Goal: Communication & Community: Answer question/provide support

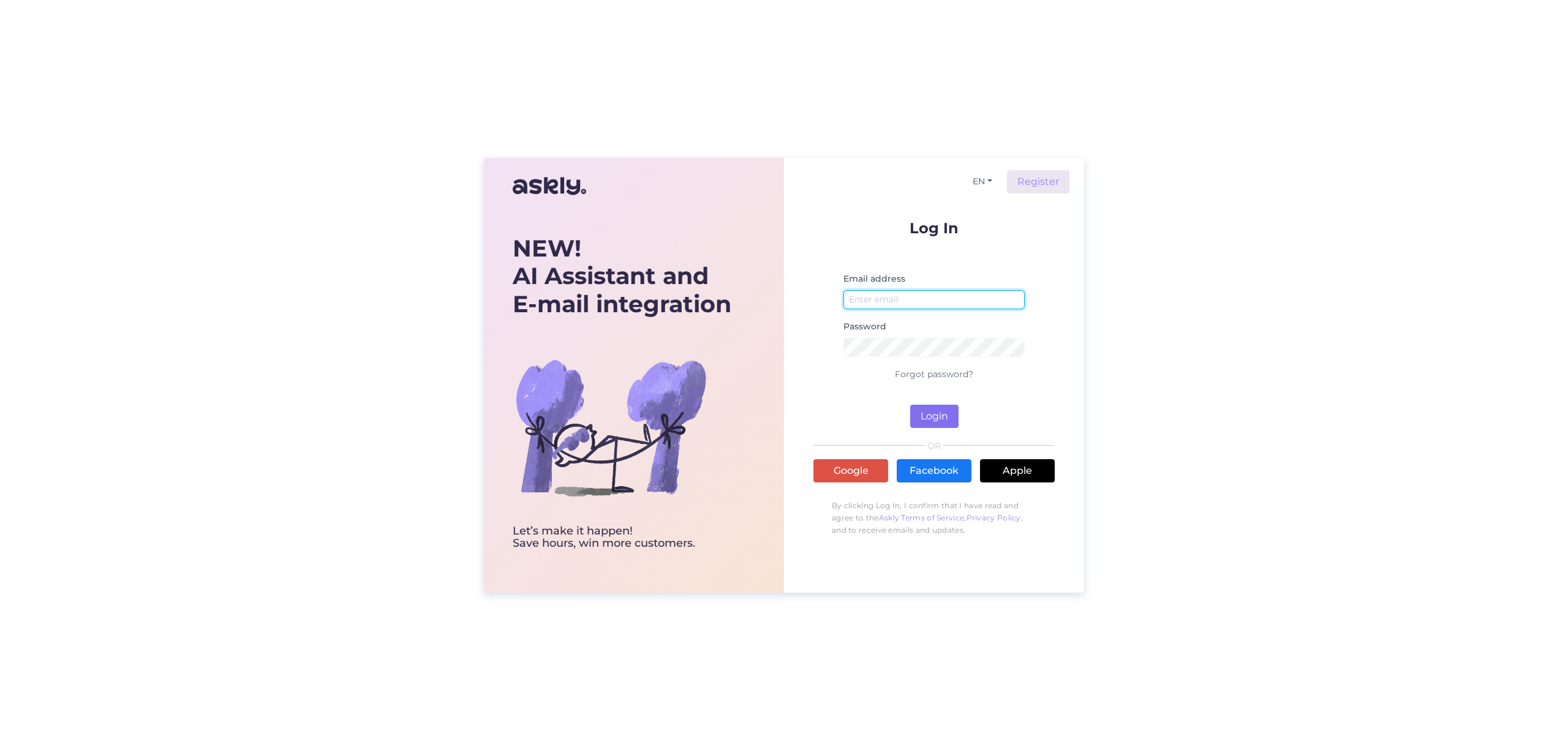
type input "[EMAIL_ADDRESS][DOMAIN_NAME]"
click at [933, 423] on button "Login" at bounding box center [934, 417] width 49 height 23
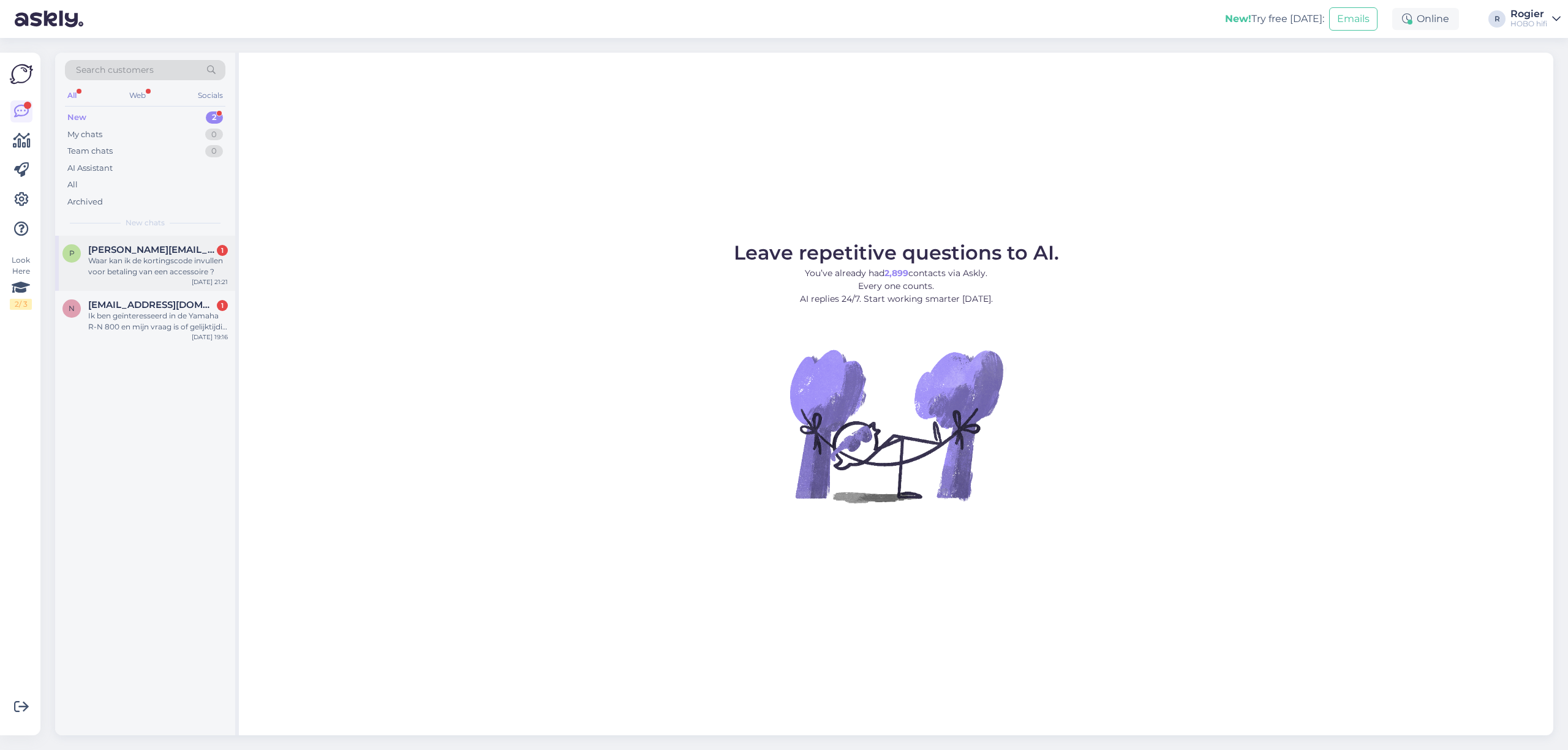
click at [140, 260] on div "Waar kan ik de kortingscode invullen voor betaling van een accessoire ?" at bounding box center [158, 266] width 139 height 22
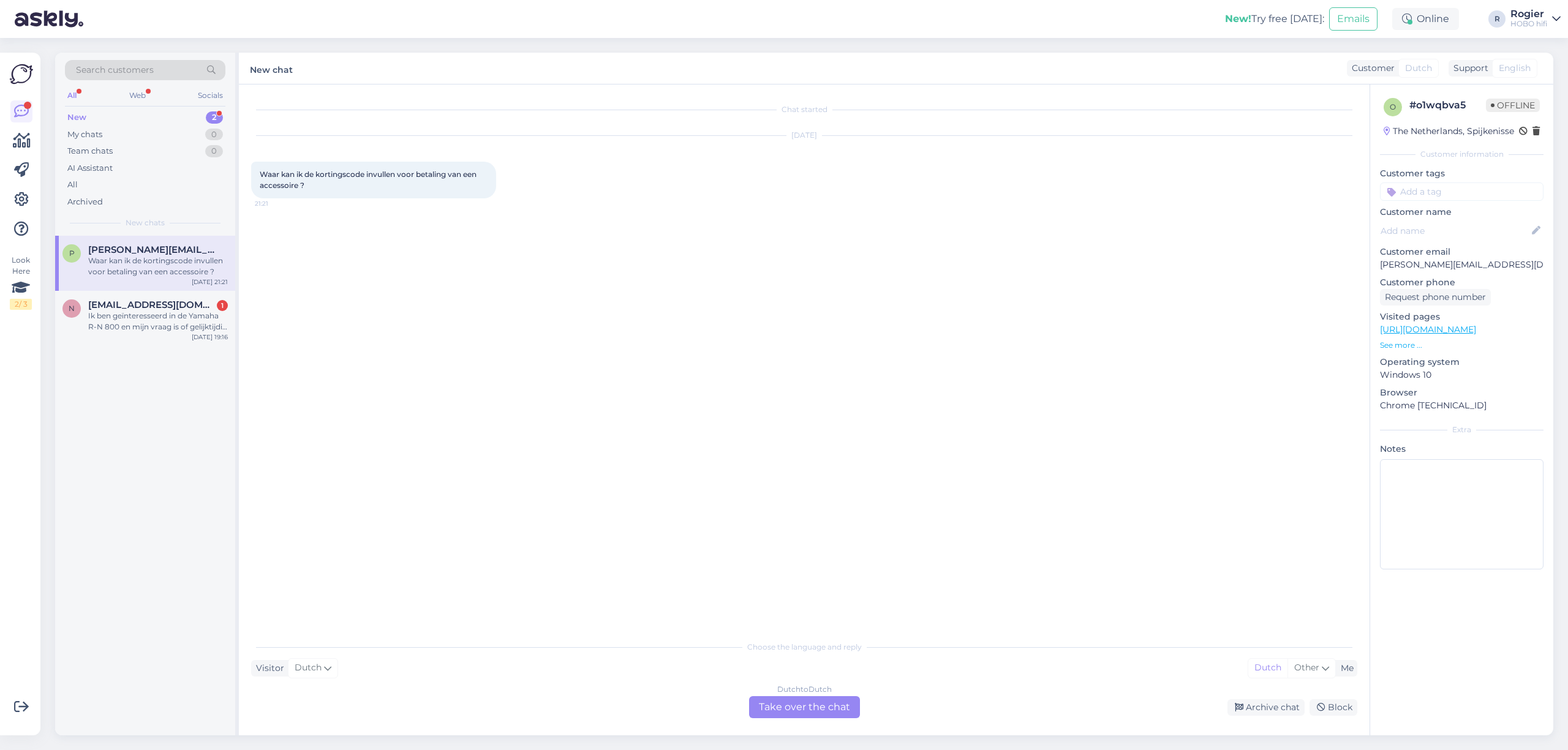
click at [803, 713] on div "Dutch to Dutch Take over the chat" at bounding box center [804, 707] width 111 height 22
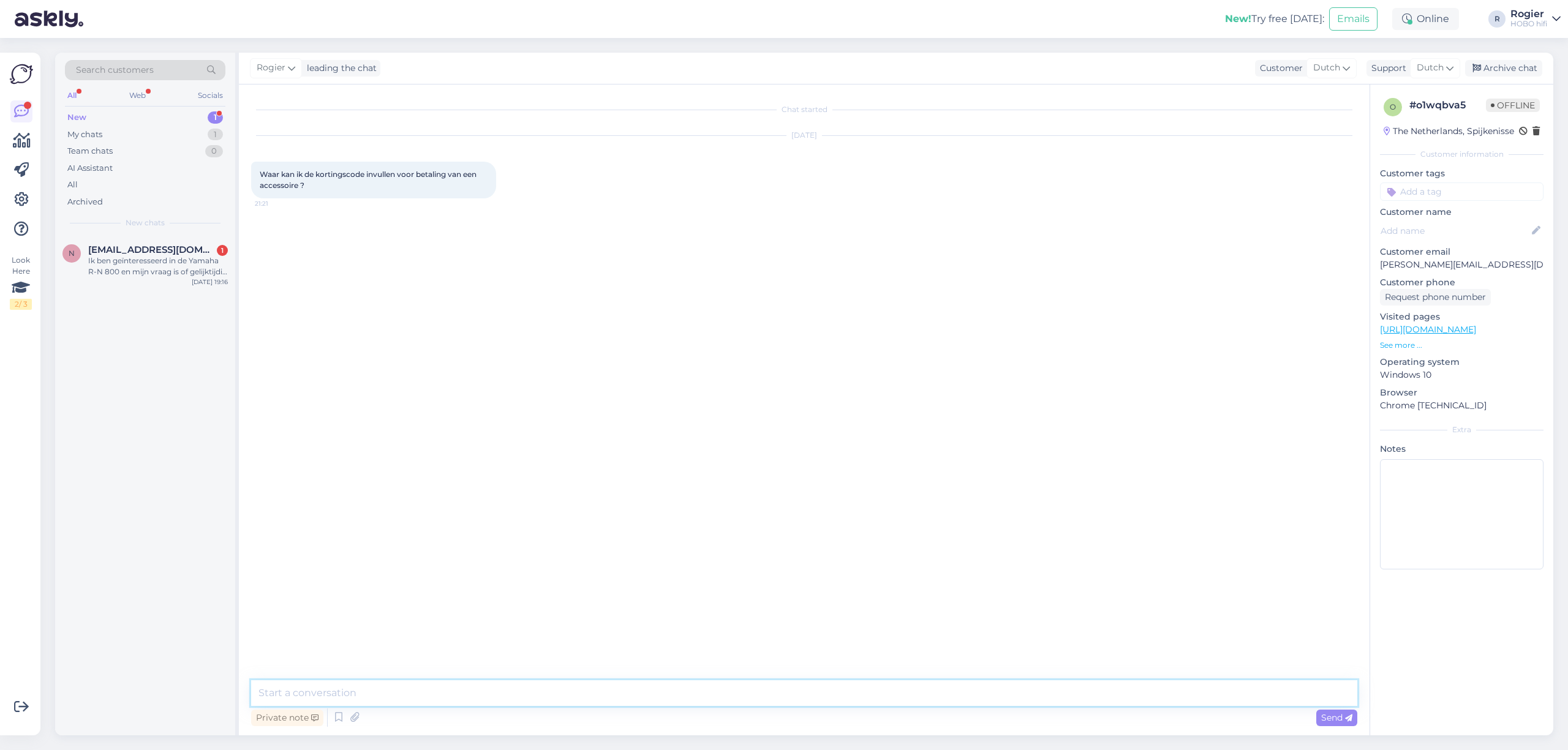
click at [528, 692] on textarea at bounding box center [804, 693] width 1106 height 26
type textarea "goedemorgen, dat kunt u doen in uw winkelwagen. Aan de lnker zijde onder de gri…"
click at [172, 253] on span "[EMAIL_ADDRESS][DOMAIN_NAME]" at bounding box center [152, 250] width 127 height 11
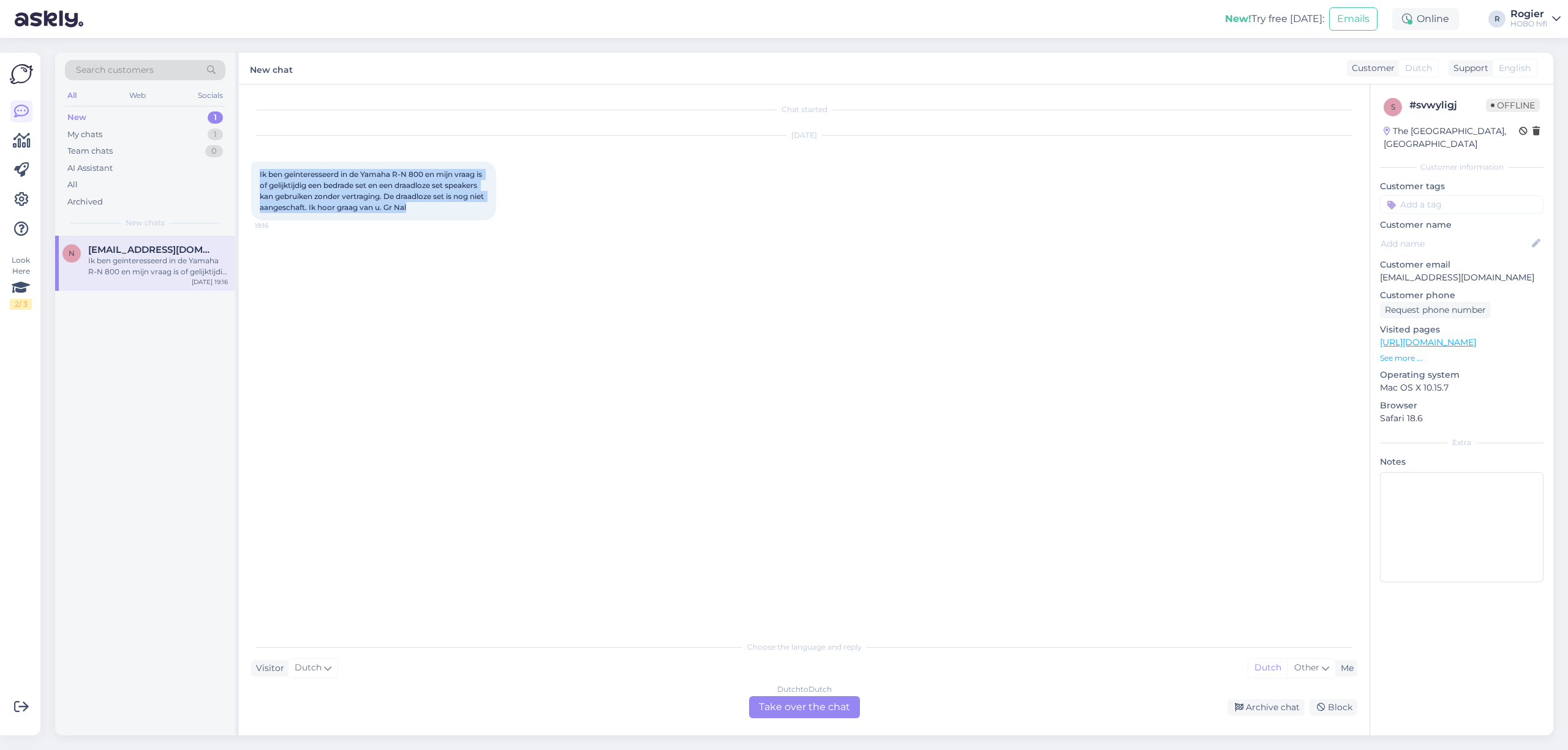
drag, startPoint x: 256, startPoint y: 172, endPoint x: 505, endPoint y: 239, distance: 257.9
click at [505, 239] on div "Chat started [DATE] Ik ben geïnteresseerd in de Yamaha R-N 800 en mijn vraag is…" at bounding box center [810, 360] width 1117 height 527
copy span "Ik ben geïnteresseerd in de Yamaha R-N 800 en mijn vraag is of gelijktijdig een…"
click at [774, 704] on div "Dutch to Dutch Take over the chat" at bounding box center [804, 707] width 111 height 22
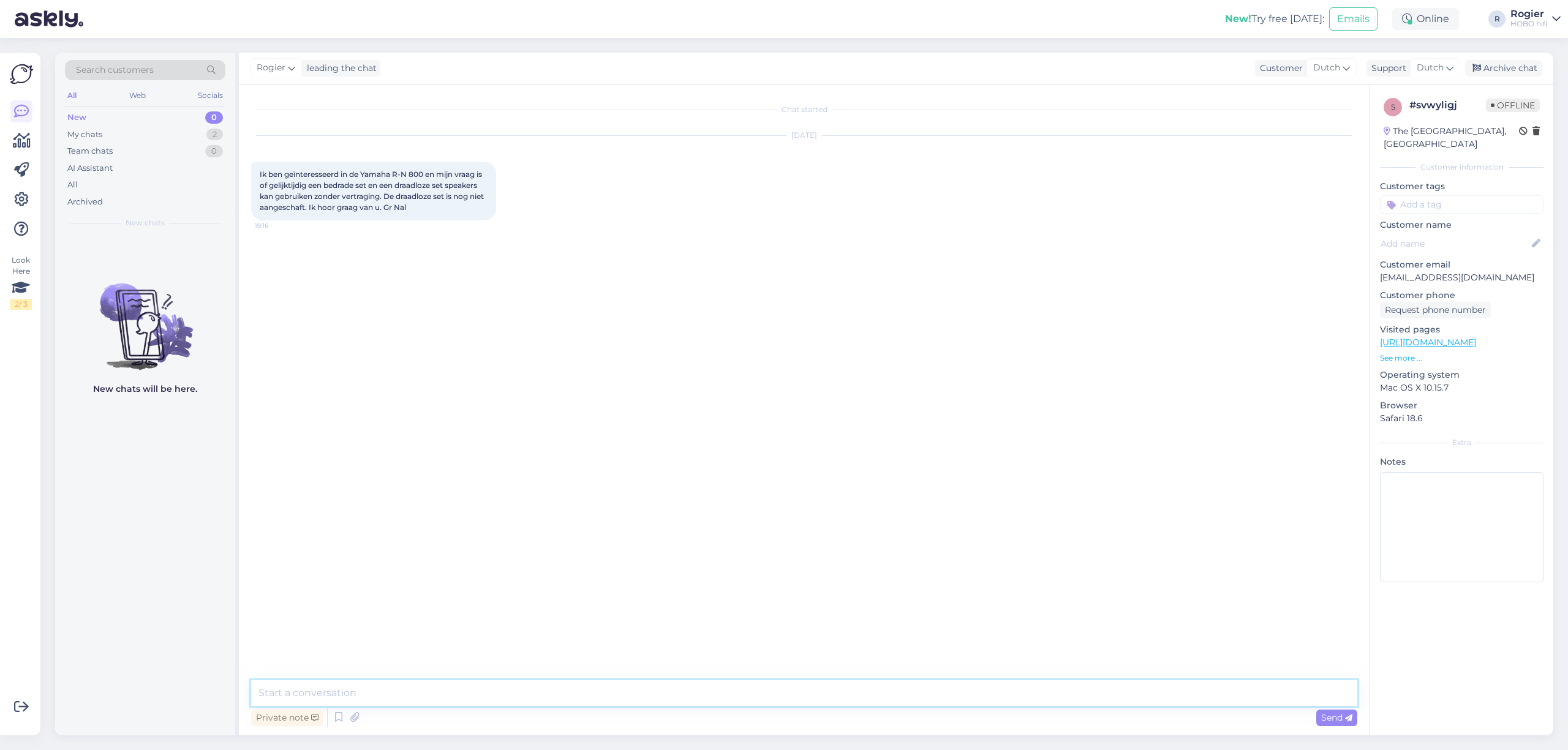
click at [388, 690] on textarea at bounding box center [804, 693] width 1106 height 26
paste textarea "loremipsumd Sit ametc adipisci el: seddoeius, temp inc ut labore et dol magnaal…"
type textarea "loremipsumd Sit ametc adipisci el: seddoeius, temp inc ut labore et dol magnaal…"
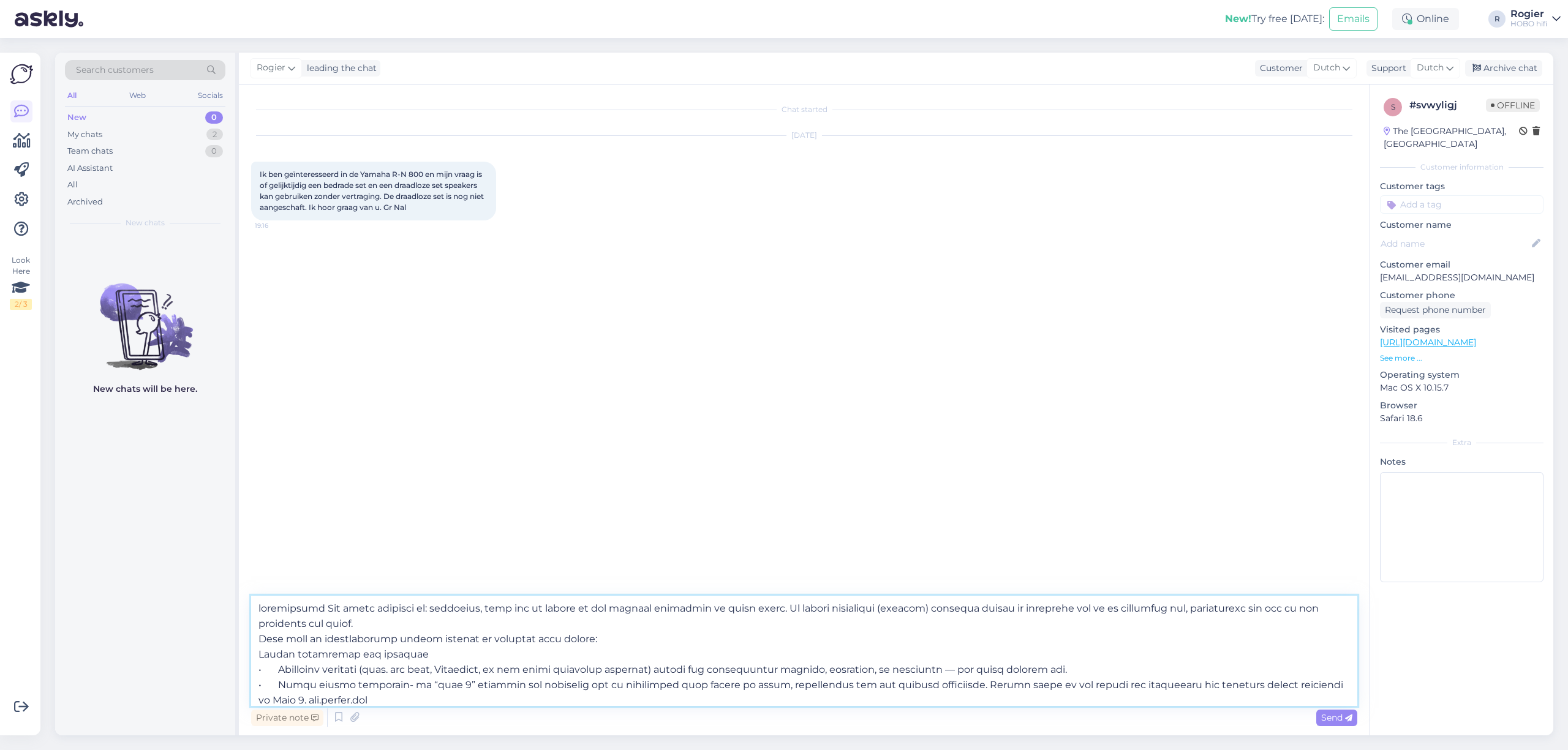
click at [331, 603] on textarea at bounding box center [804, 650] width 1106 height 110
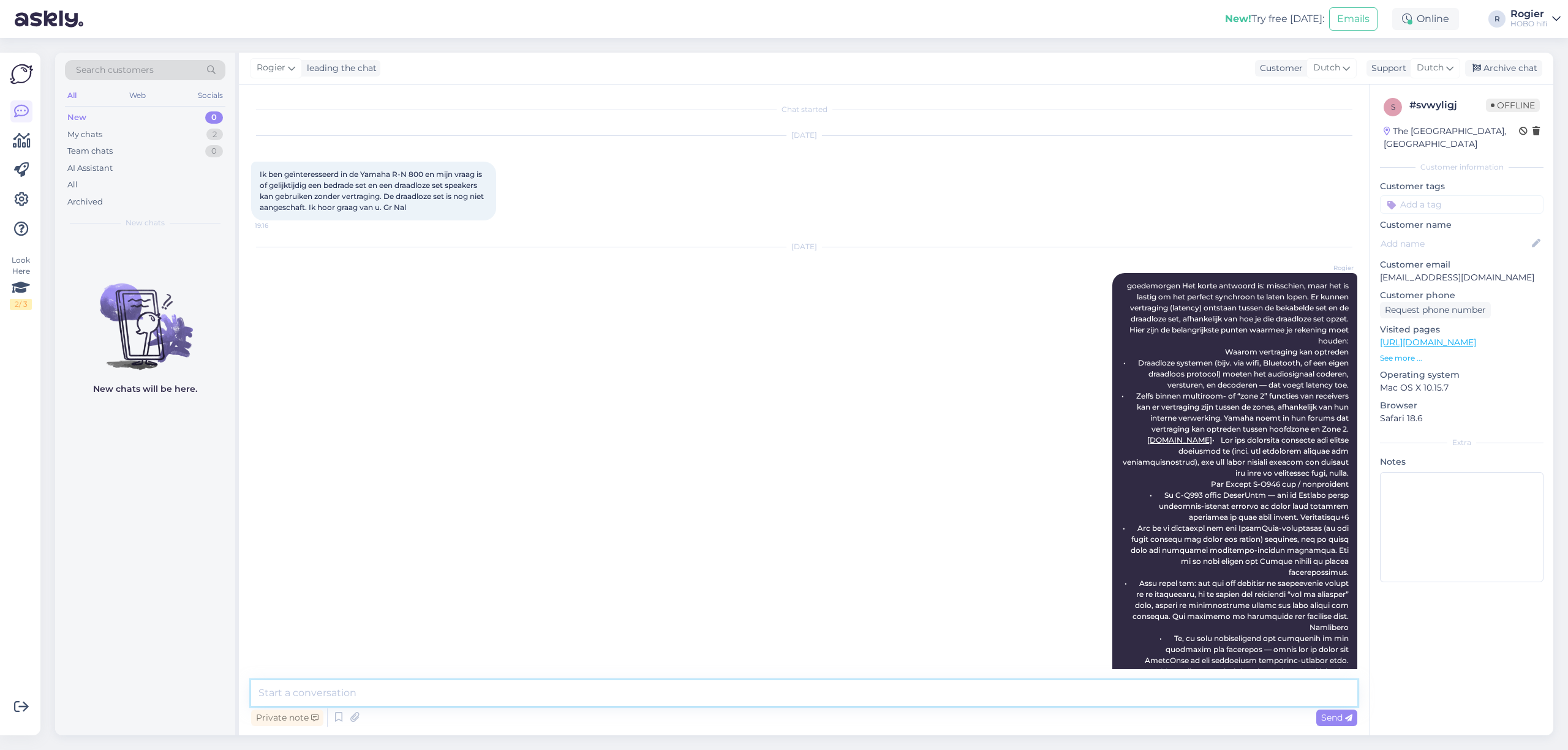
scroll to position [105, 0]
